Goal: Use online tool/utility: Utilize a website feature to perform a specific function

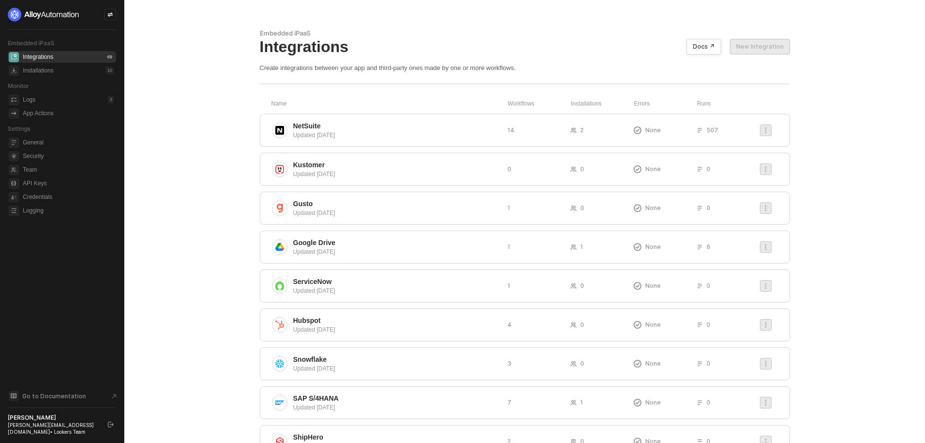
click at [117, 17] on aside "Embedded iPaaS Integrations 69 Installations 10 Monitor Logs 3 App Actions Sett…" at bounding box center [62, 221] width 124 height 443
click at [114, 17] on div at bounding box center [110, 15] width 12 height 12
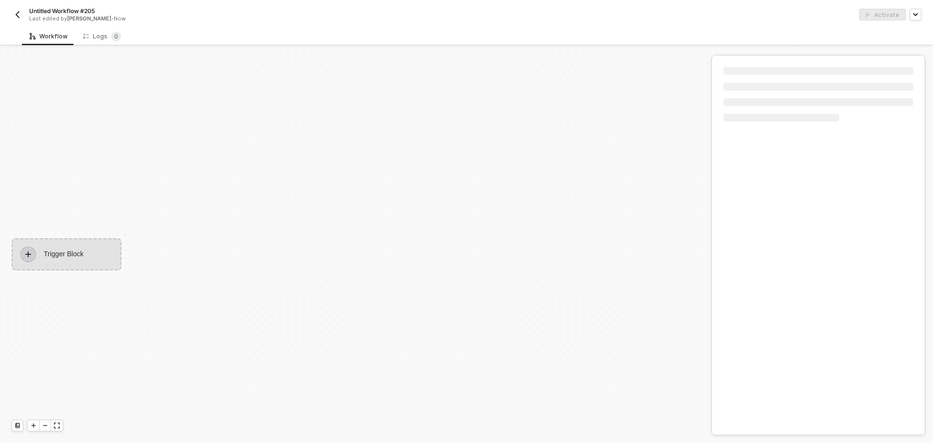
scroll to position [18, 0]
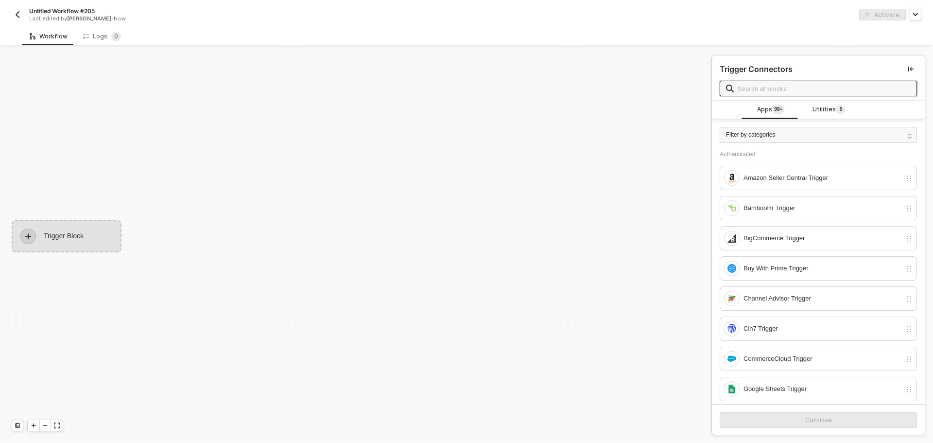
click at [819, 120] on div "Filter by categories Authenticated Amazon Seller Central Trigger BambooHr Trigg…" at bounding box center [818, 259] width 213 height 281
click at [819, 110] on span "Utilities 5" at bounding box center [828, 109] width 33 height 11
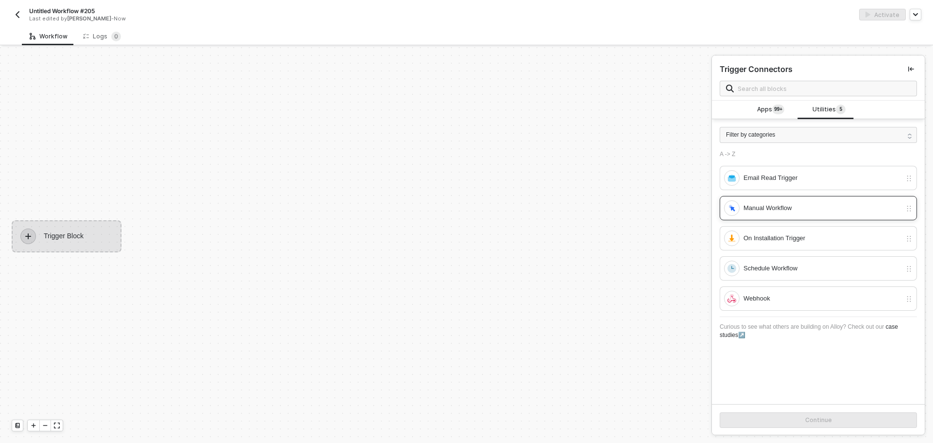
click at [753, 212] on div "Manual Workflow" at bounding box center [822, 208] width 158 height 11
click at [809, 413] on button "Continue" at bounding box center [817, 420] width 197 height 16
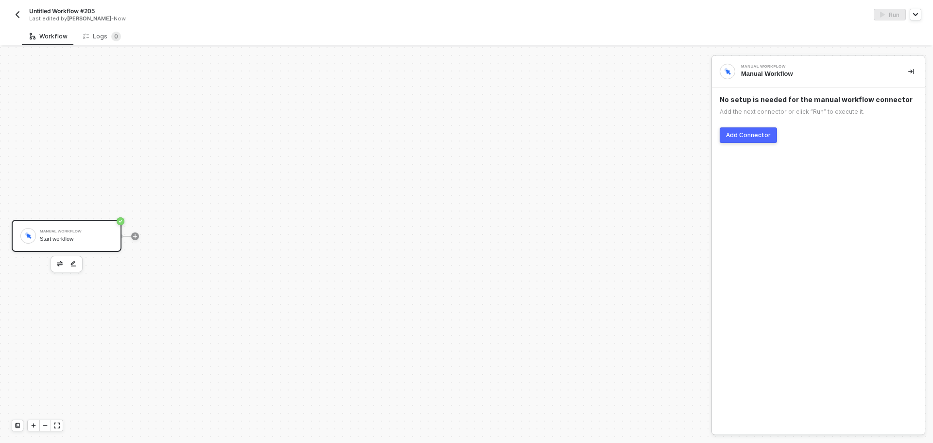
click at [762, 139] on button "Add Connector" at bounding box center [747, 135] width 57 height 16
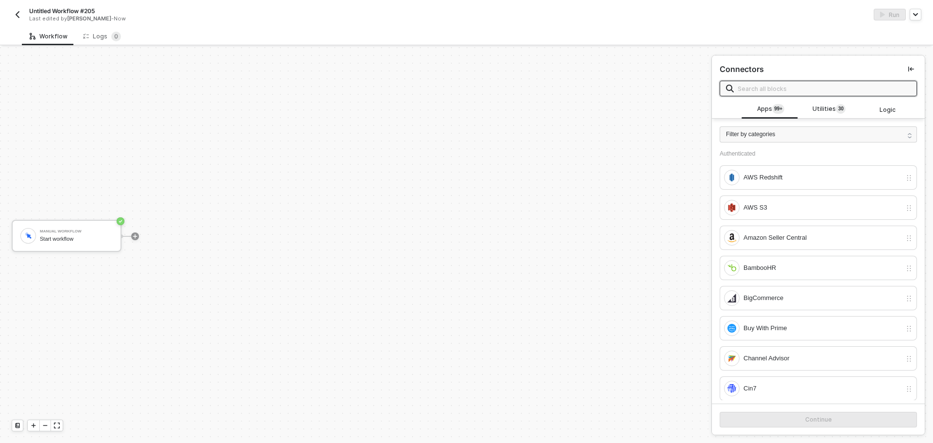
click at [781, 89] on input "text" at bounding box center [823, 88] width 173 height 11
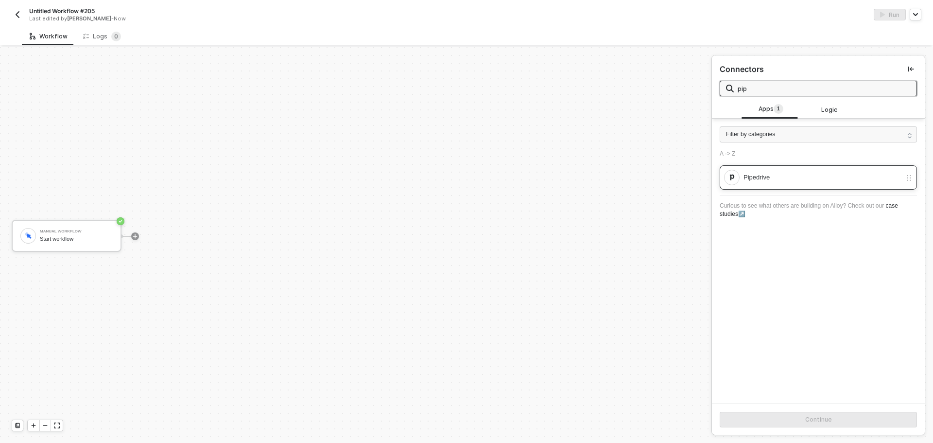
type input "pip"
click at [778, 170] on div "Pipedrive" at bounding box center [812, 178] width 177 height 16
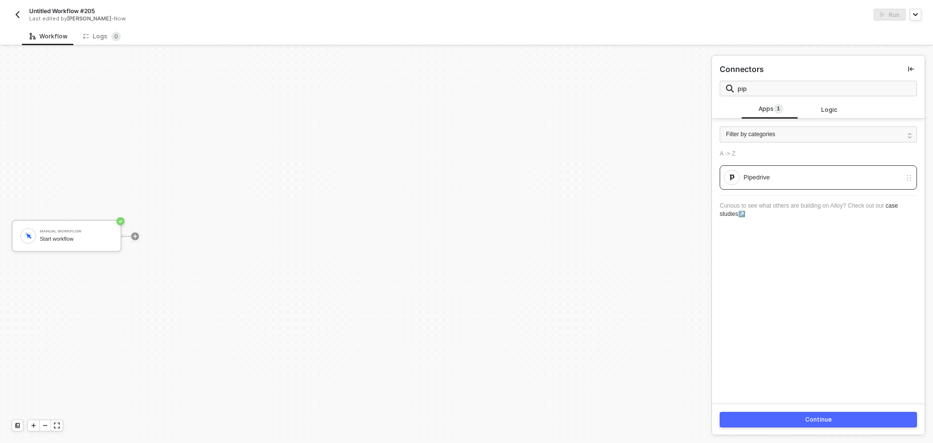
click at [776, 424] on button "Continue" at bounding box center [817, 419] width 197 height 16
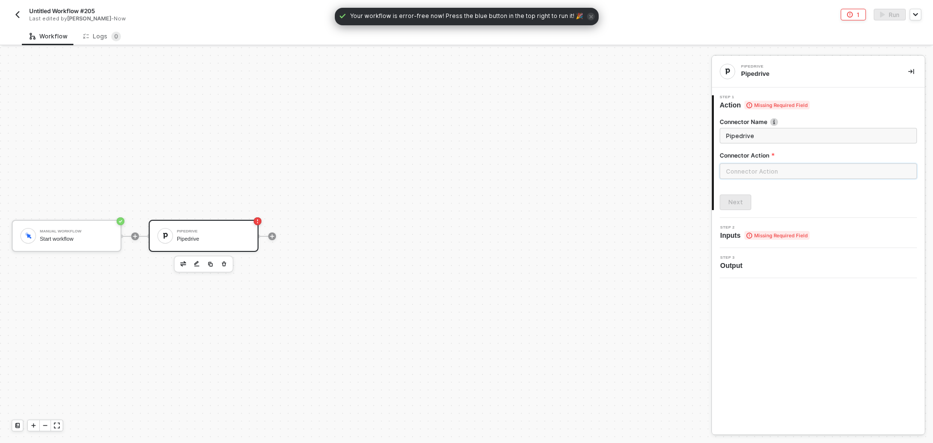
click at [750, 175] on input "text" at bounding box center [817, 171] width 197 height 16
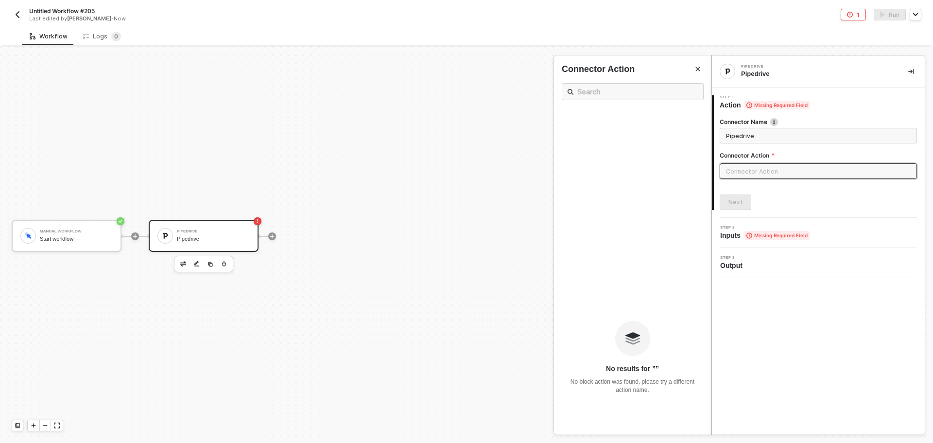
click at [836, 238] on div "Step 2 Inputs Missing Required Field" at bounding box center [819, 232] width 210 height 15
click at [62, 242] on div at bounding box center [466, 244] width 933 height 395
click at [767, 165] on input "text" at bounding box center [817, 171] width 197 height 16
click at [228, 261] on div at bounding box center [466, 244] width 933 height 395
click at [225, 263] on div at bounding box center [466, 244] width 933 height 395
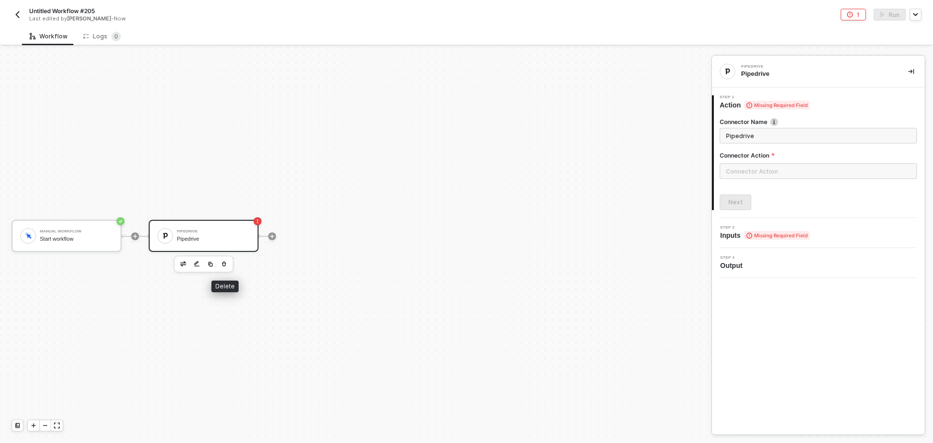
click at [225, 263] on icon "button" at bounding box center [224, 264] width 6 height 8
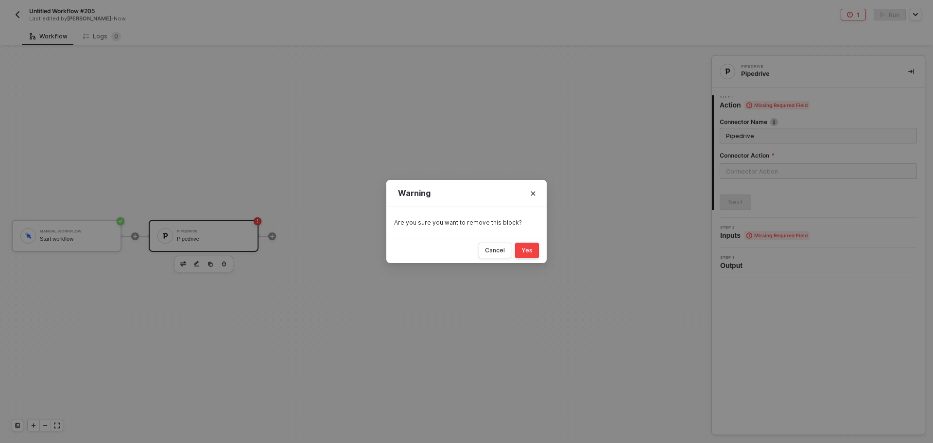
click at [525, 255] on button "Yes" at bounding box center [527, 250] width 24 height 16
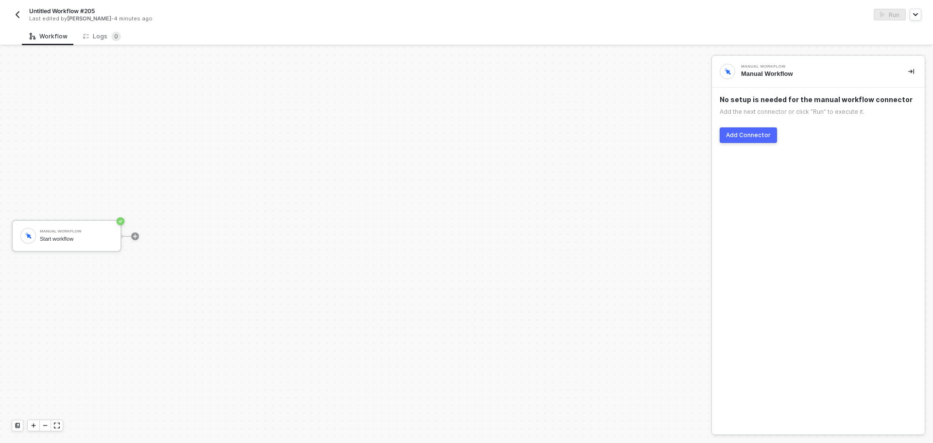
click at [17, 13] on img "button" at bounding box center [18, 15] width 8 height 8
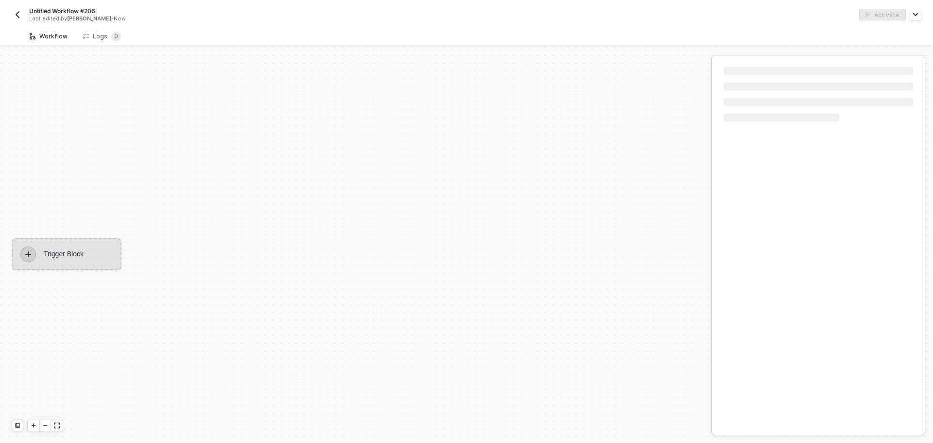
scroll to position [18, 0]
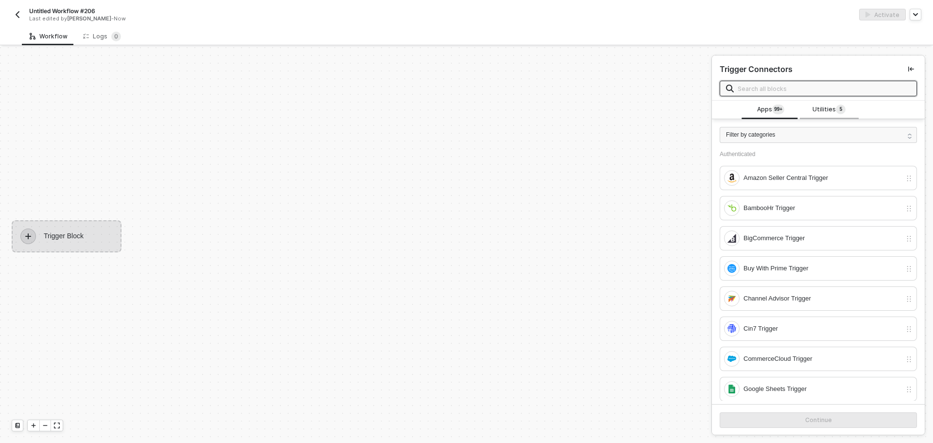
click at [808, 112] on div "Utilities 5" at bounding box center [828, 109] width 43 height 11
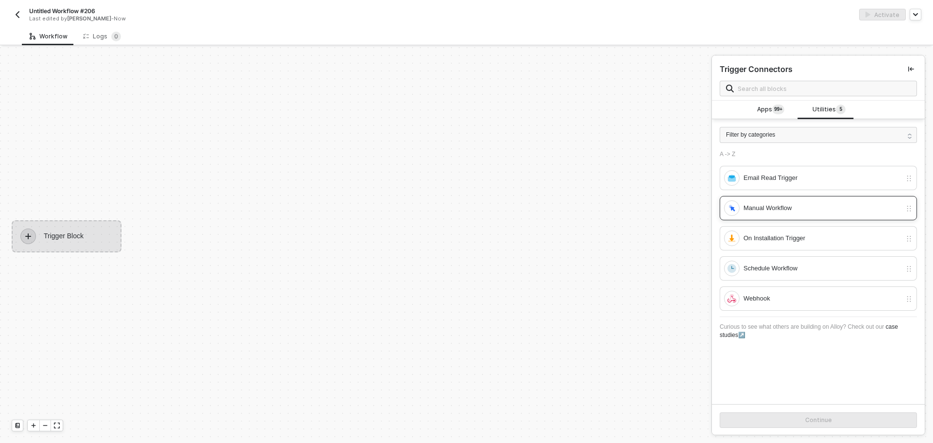
click at [765, 206] on div "Manual Workflow" at bounding box center [822, 208] width 158 height 11
click at [796, 423] on button "Continue" at bounding box center [817, 420] width 197 height 16
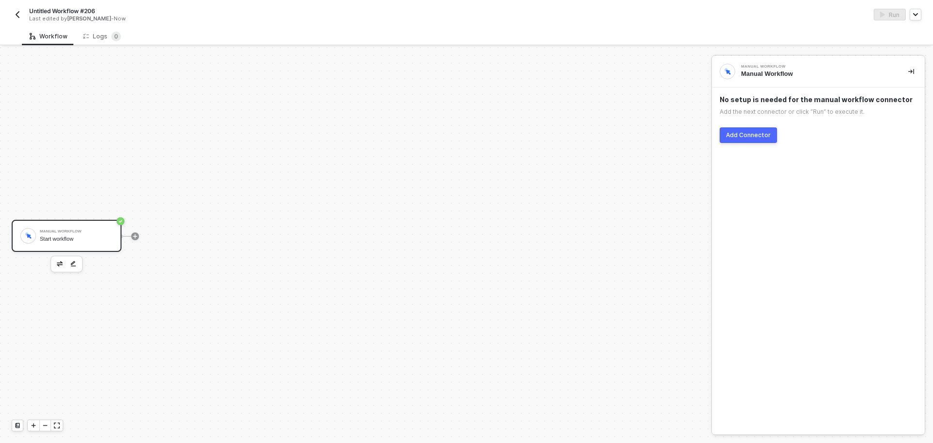
click at [750, 137] on div "Add Connector" at bounding box center [748, 135] width 45 height 8
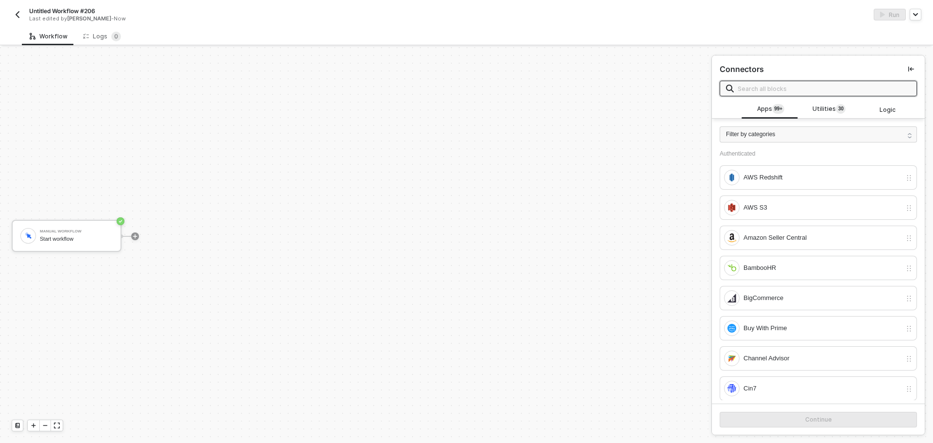
click at [773, 91] on input "text" at bounding box center [823, 88] width 173 height 11
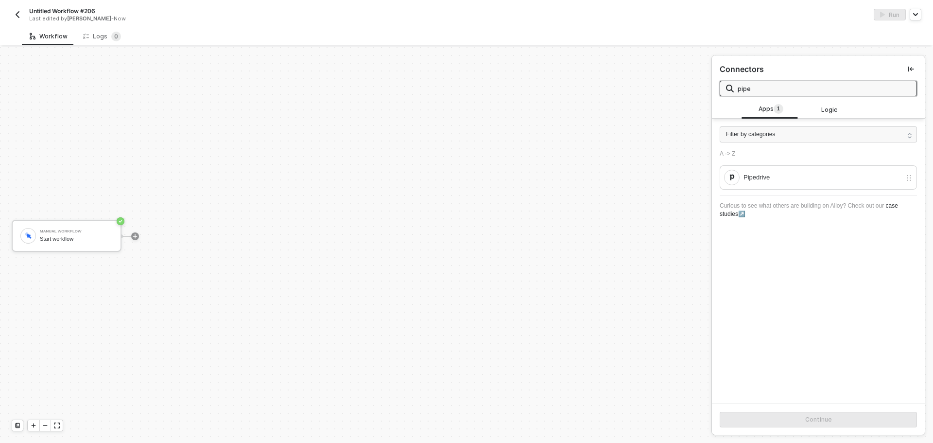
type input "pipe"
click at [790, 190] on div "A -> Z Pipedrive Curious to see what others are building on Alloy? Check out ou…" at bounding box center [818, 187] width 213 height 74
click at [790, 179] on div "Pipedrive" at bounding box center [822, 177] width 158 height 11
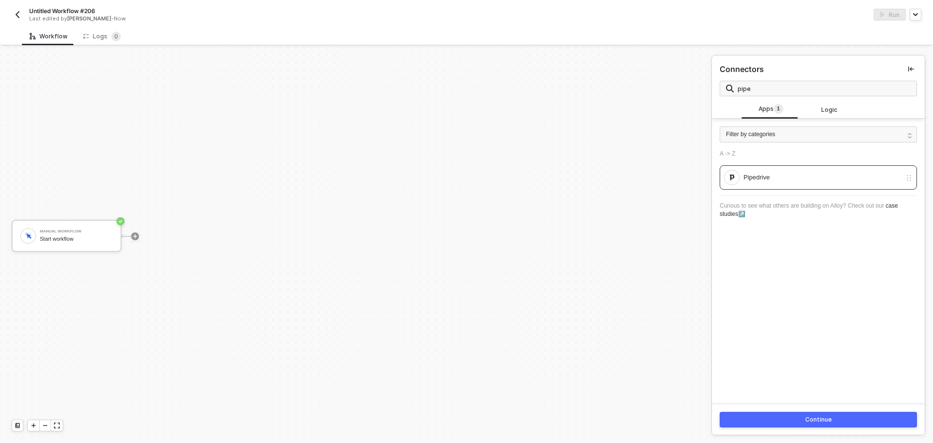
click at [788, 430] on div "Continue" at bounding box center [818, 419] width 213 height 32
click at [789, 420] on button "Continue" at bounding box center [817, 419] width 197 height 16
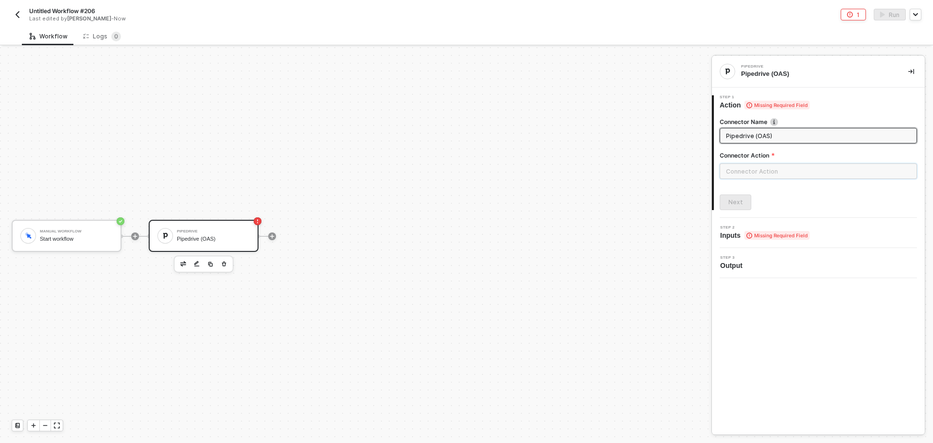
click at [742, 170] on input "text" at bounding box center [817, 171] width 197 height 16
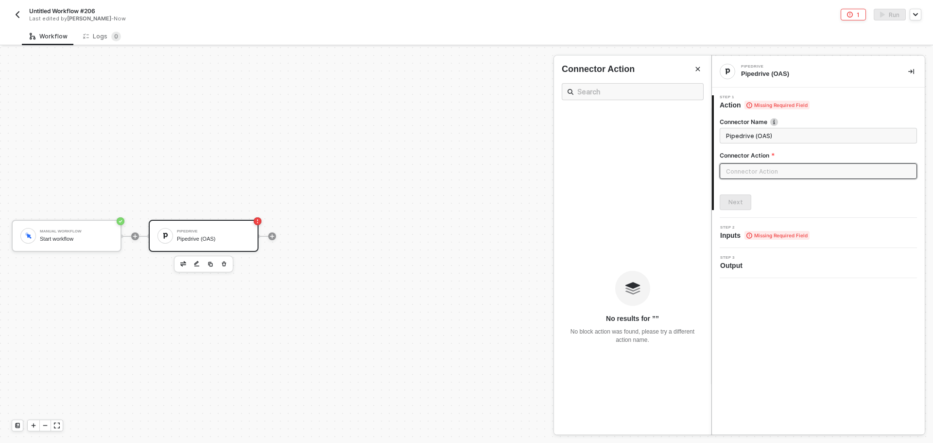
scroll to position [111, 0]
